Goal: Find specific page/section: Find specific page/section

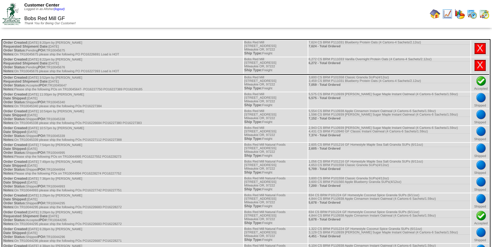
click at [429, 17] on table at bounding box center [459, 13] width 62 height 13
click at [435, 13] on img at bounding box center [434, 14] width 10 height 10
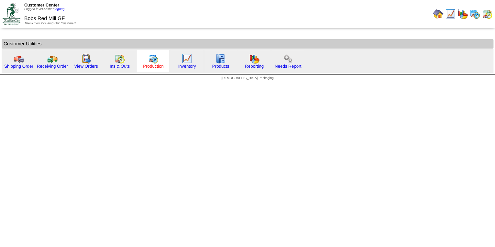
click at [153, 67] on link "Production" at bounding box center [153, 66] width 21 height 5
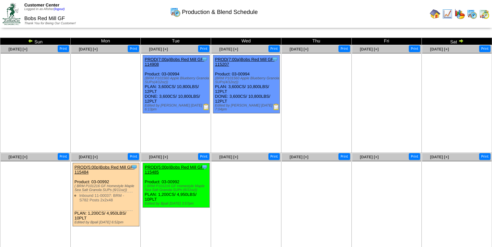
click at [31, 40] on img at bounding box center [30, 40] width 5 height 5
